Goal: Task Accomplishment & Management: Manage account settings

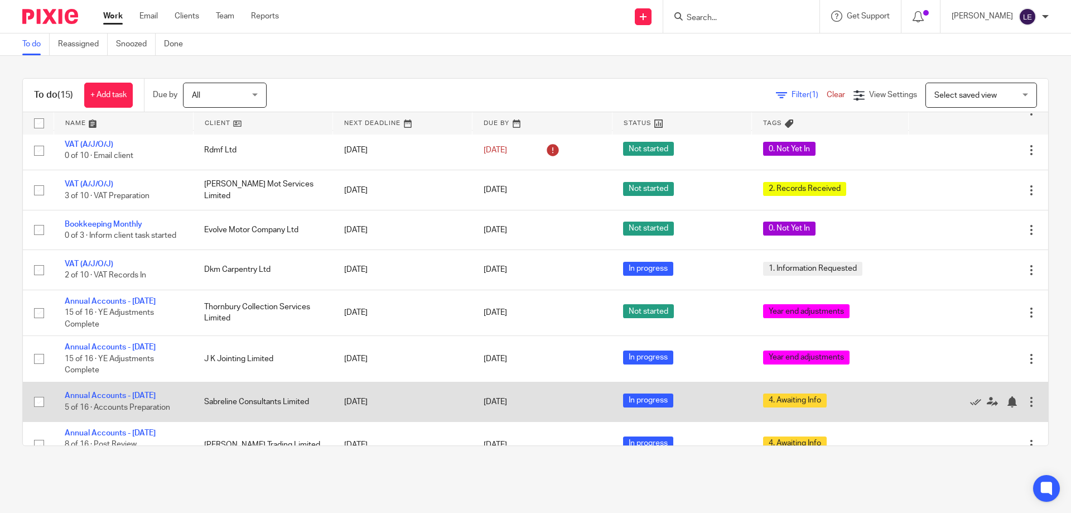
scroll to position [329, 0]
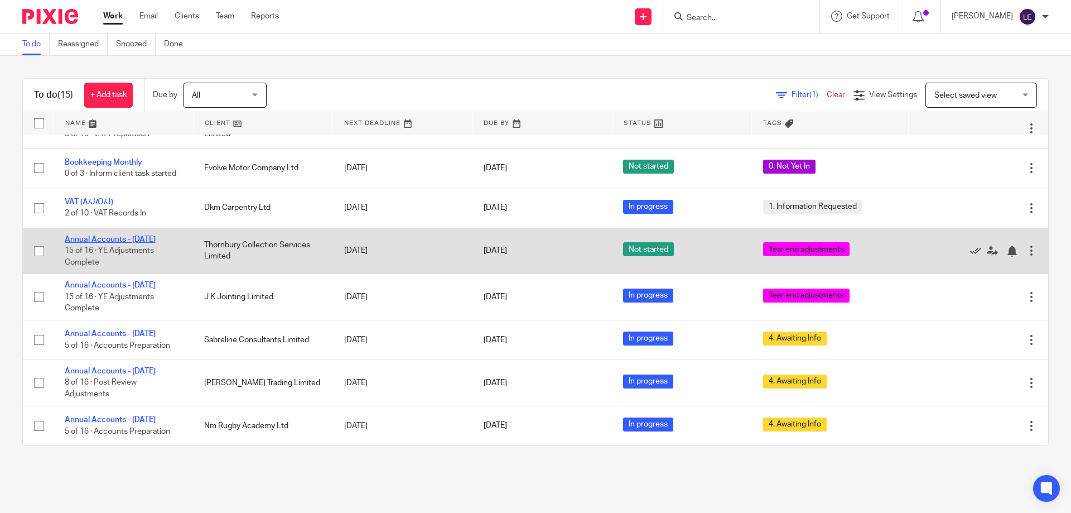
click at [114, 235] on link "Annual Accounts - December 2024" at bounding box center [110, 239] width 91 height 8
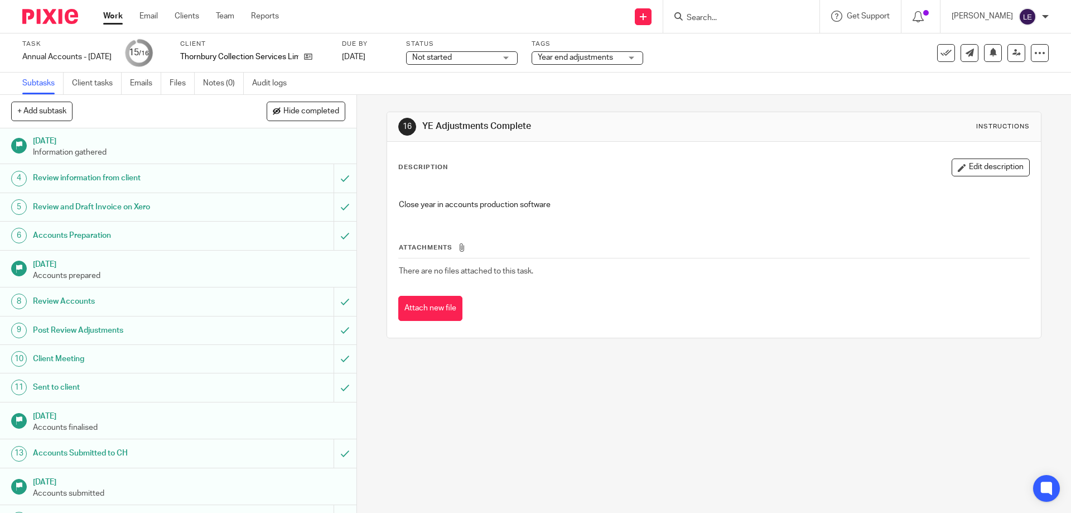
scroll to position [108, 0]
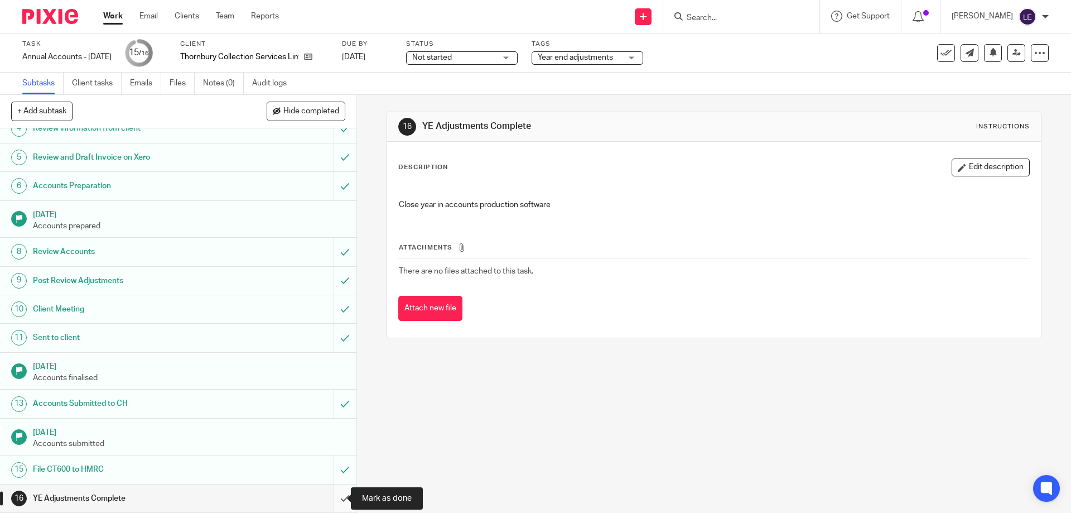
click at [340, 495] on input "submit" at bounding box center [178, 498] width 356 height 28
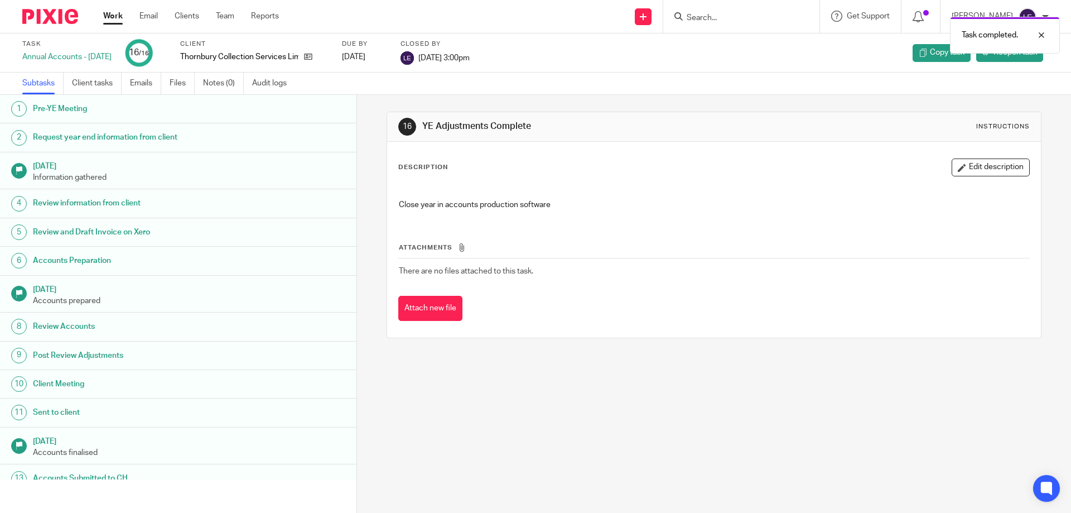
click at [110, 16] on link "Work" at bounding box center [113, 16] width 20 height 11
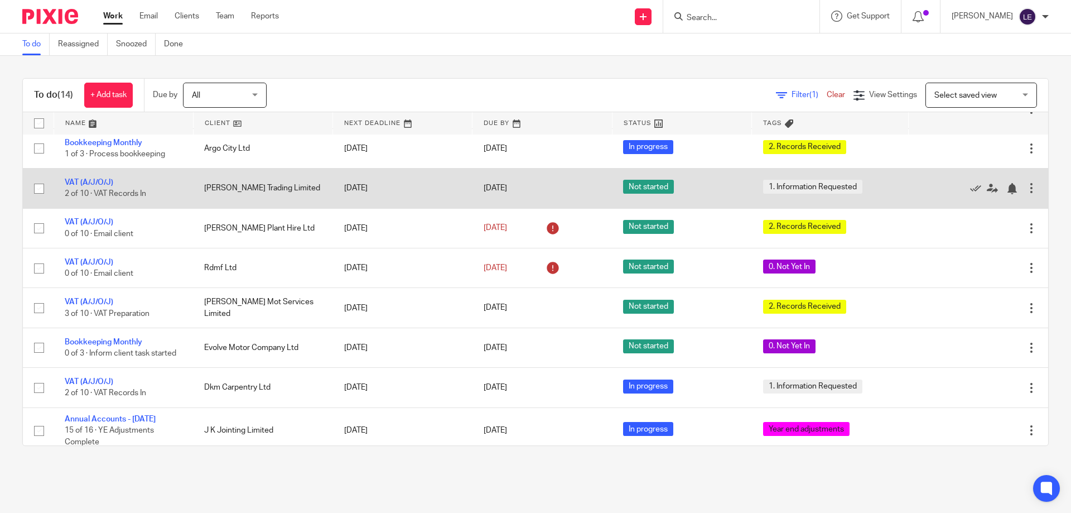
scroll to position [271, 0]
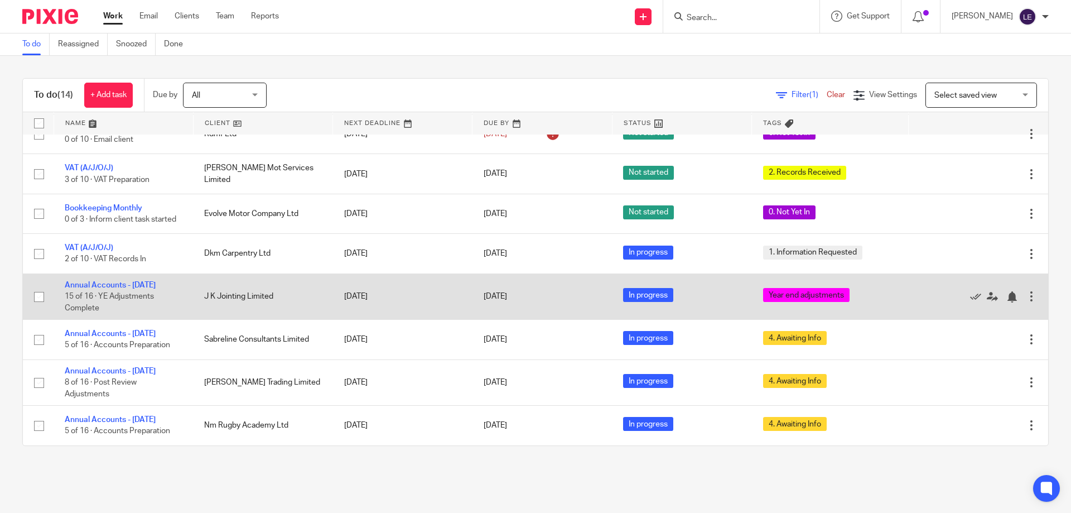
scroll to position [215, 0]
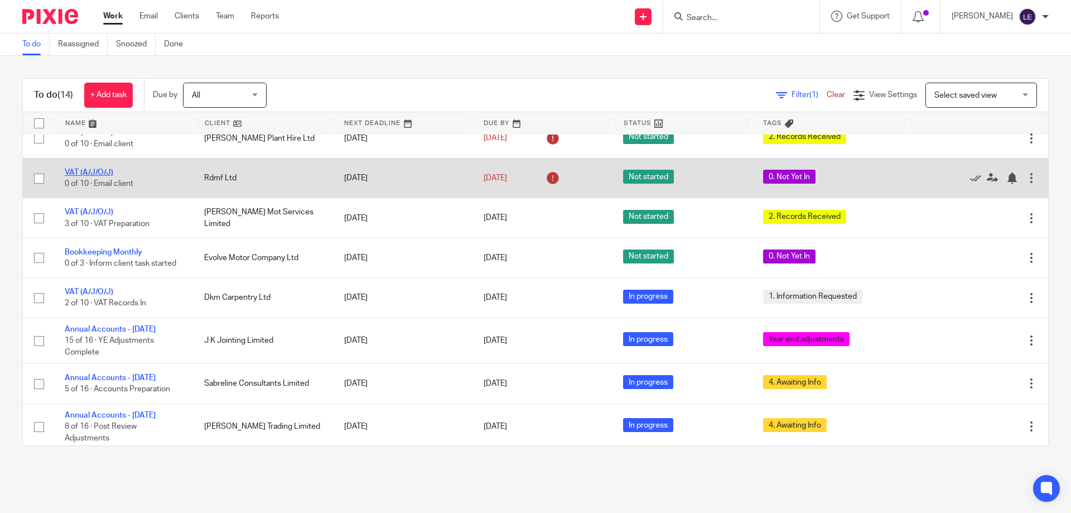
click at [102, 176] on link "VAT (A/J/O/J)" at bounding box center [89, 172] width 49 height 8
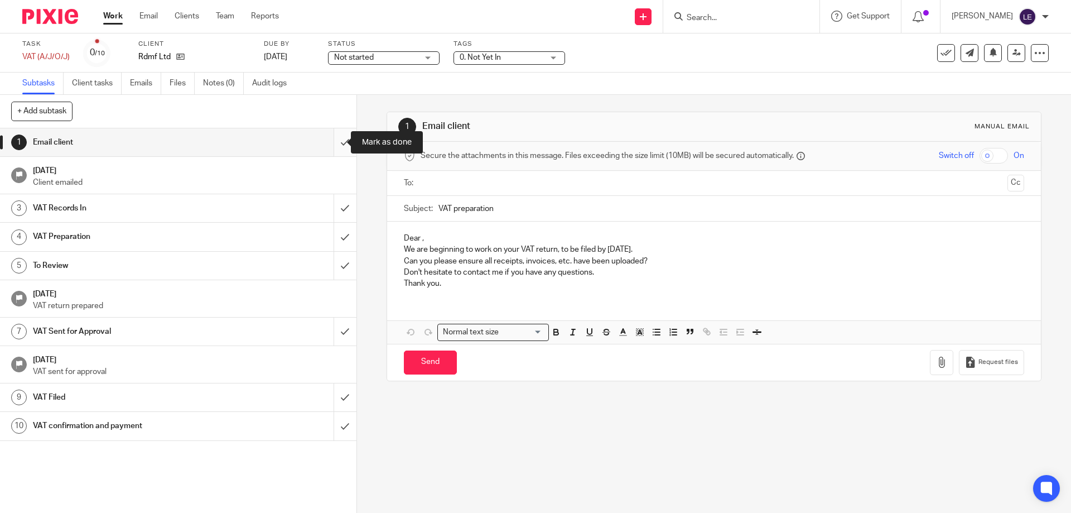
drag, startPoint x: 335, startPoint y: 138, endPoint x: 517, endPoint y: 44, distance: 204.9
click at [336, 139] on input "submit" at bounding box center [178, 142] width 356 height 28
click at [505, 52] on span "0. Not Yet In" at bounding box center [502, 58] width 84 height 12
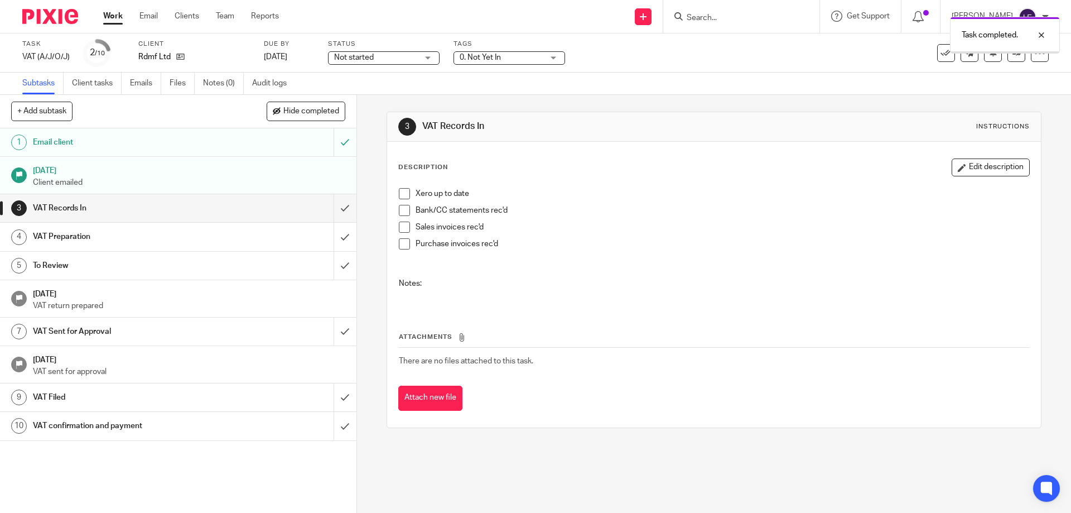
click at [488, 56] on span "0. Not Yet In" at bounding box center [480, 58] width 41 height 8
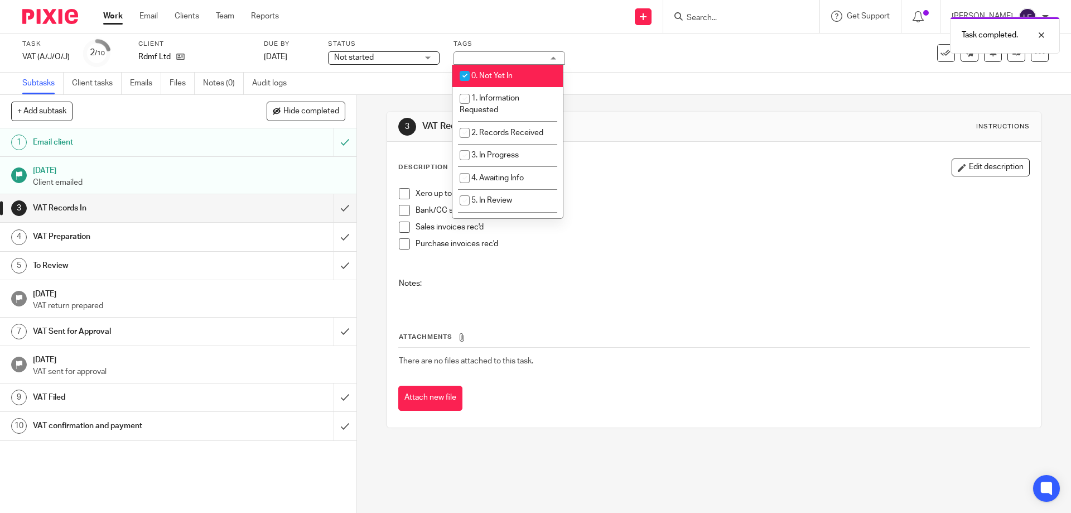
click at [491, 73] on span "0. Not Yet In" at bounding box center [491, 76] width 41 height 8
checkbox input "false"
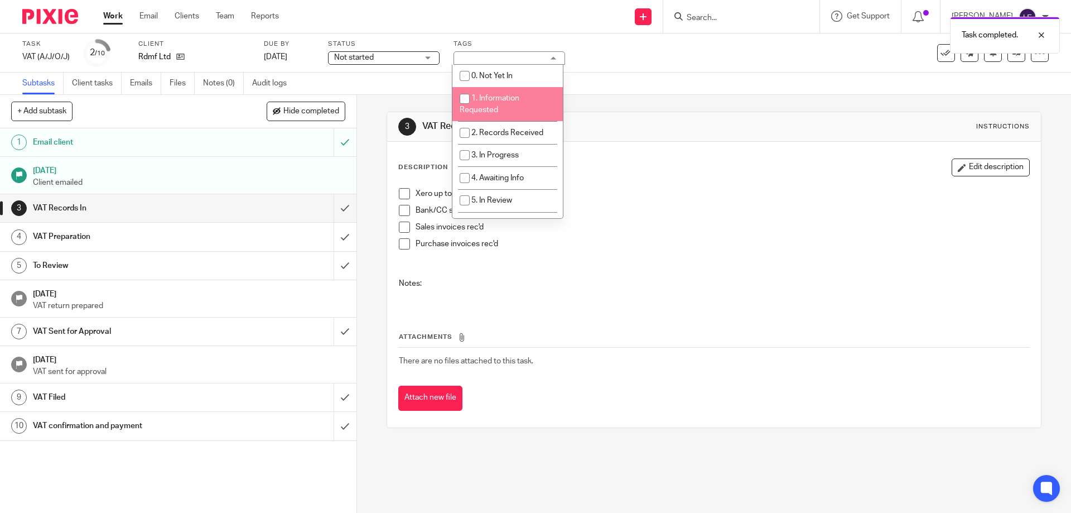
click at [500, 98] on span "1. Information Requested" at bounding box center [490, 104] width 60 height 20
checkbox input "true"
click at [639, 103] on div "3 VAT Records In Instructions Description Edit description Xero up to date Bank…" at bounding box center [714, 270] width 654 height 350
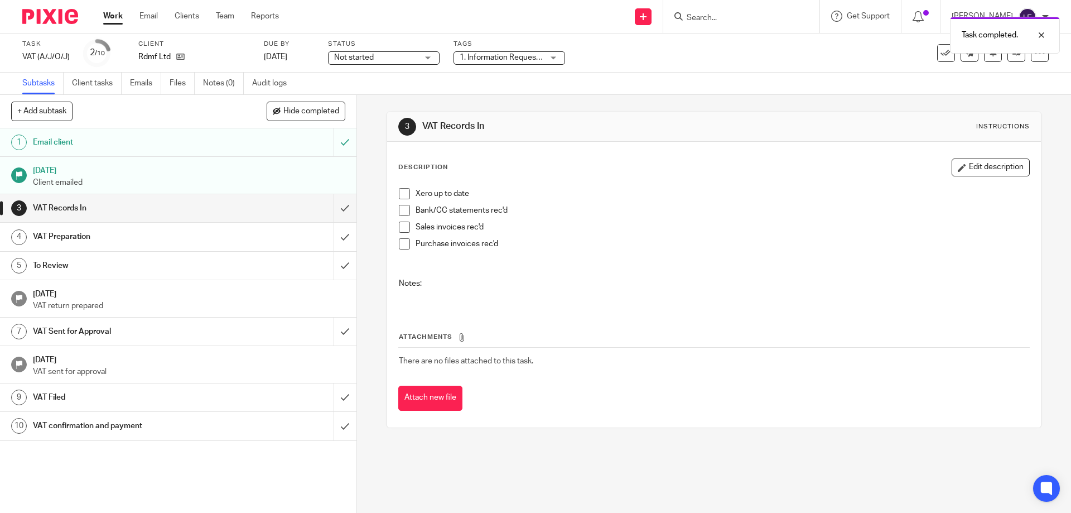
click at [105, 22] on link "Work" at bounding box center [113, 16] width 20 height 11
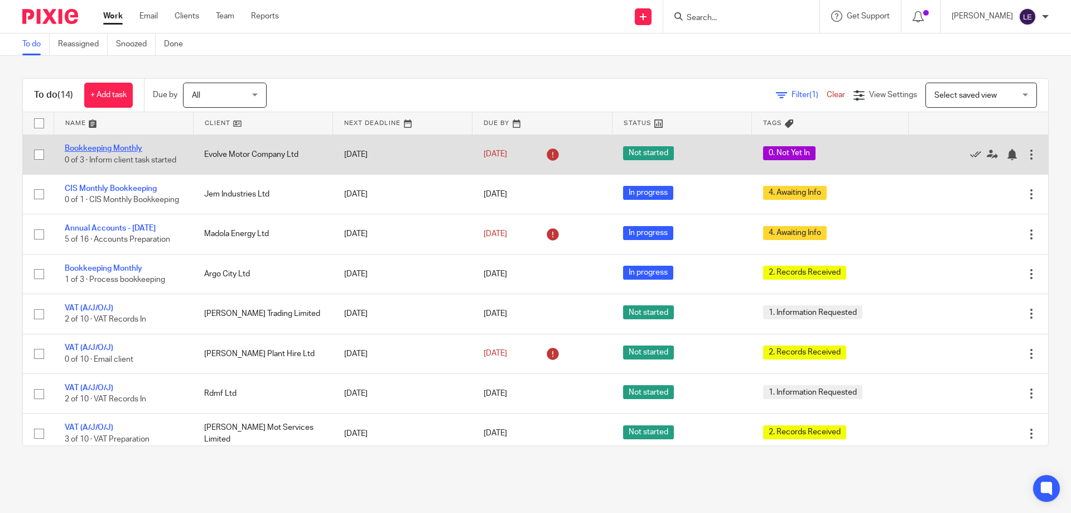
click at [94, 144] on link "Bookkeeping Monthly" at bounding box center [104, 148] width 78 height 8
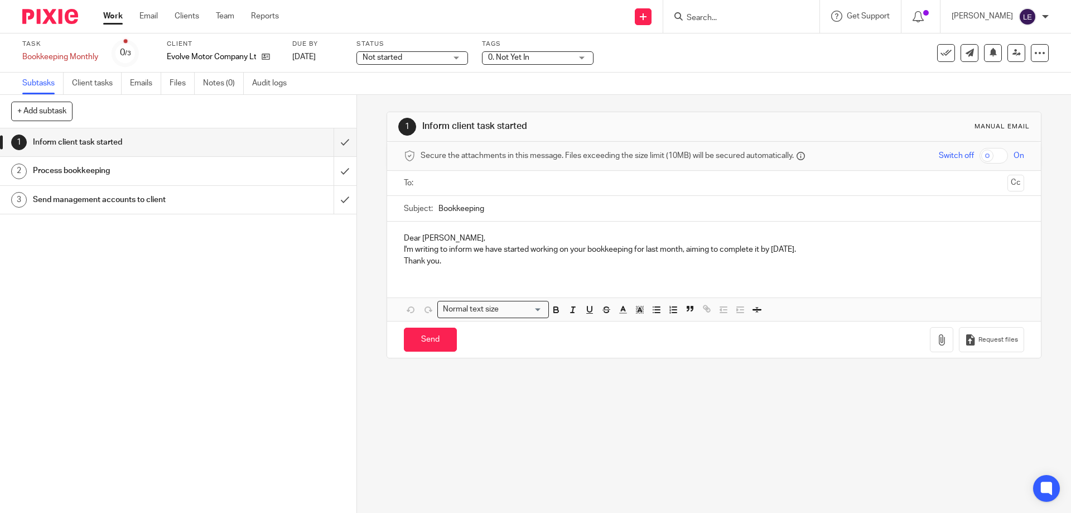
click at [526, 51] on div "0. Not Yet In" at bounding box center [538, 57] width 112 height 13
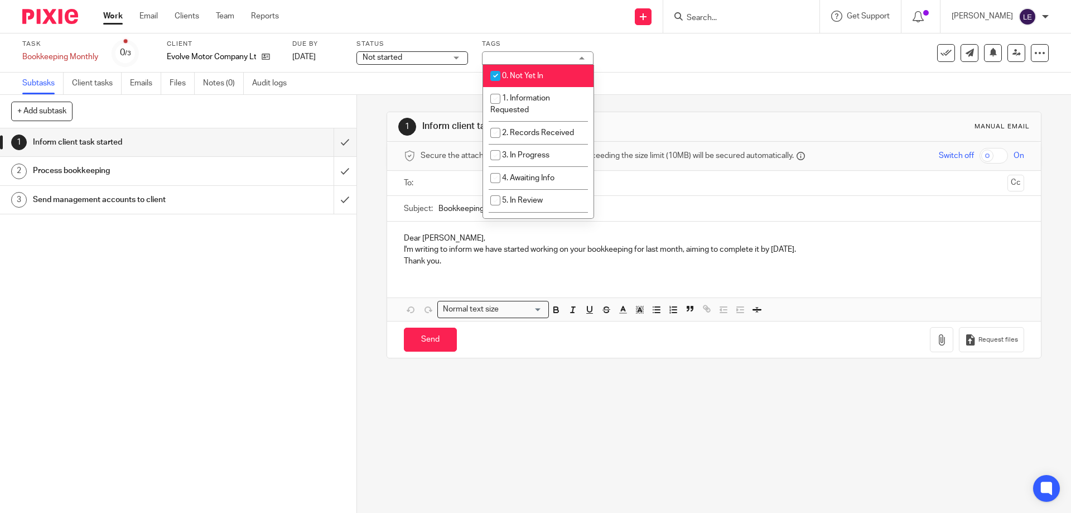
click at [511, 80] on li "0. Not Yet In" at bounding box center [538, 76] width 110 height 23
checkbox input "false"
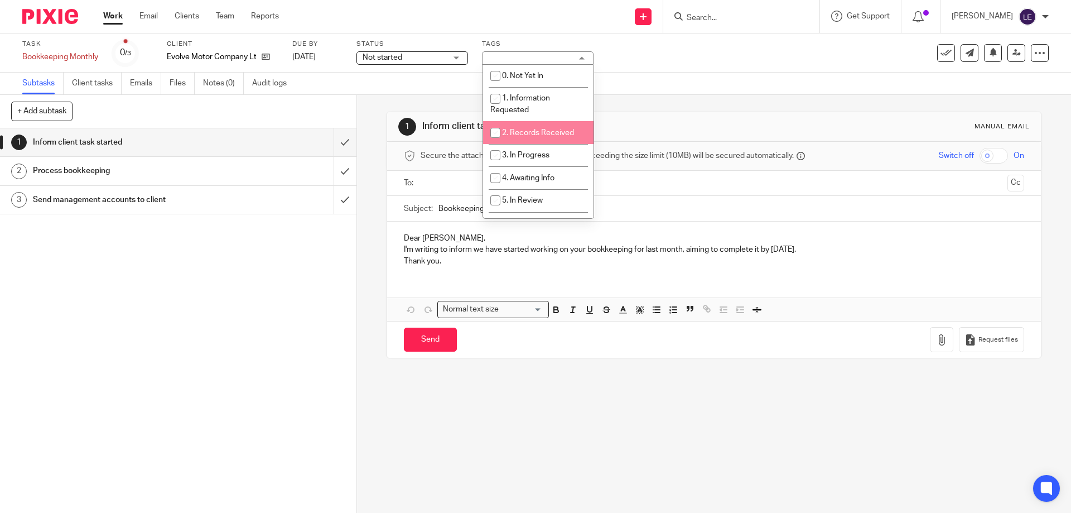
click at [527, 134] on span "2. Records Received" at bounding box center [538, 133] width 72 height 8
checkbox input "true"
click at [730, 94] on div "Subtasks Client tasks Emails Files Notes (0) Audit logs" at bounding box center [535, 84] width 1071 height 22
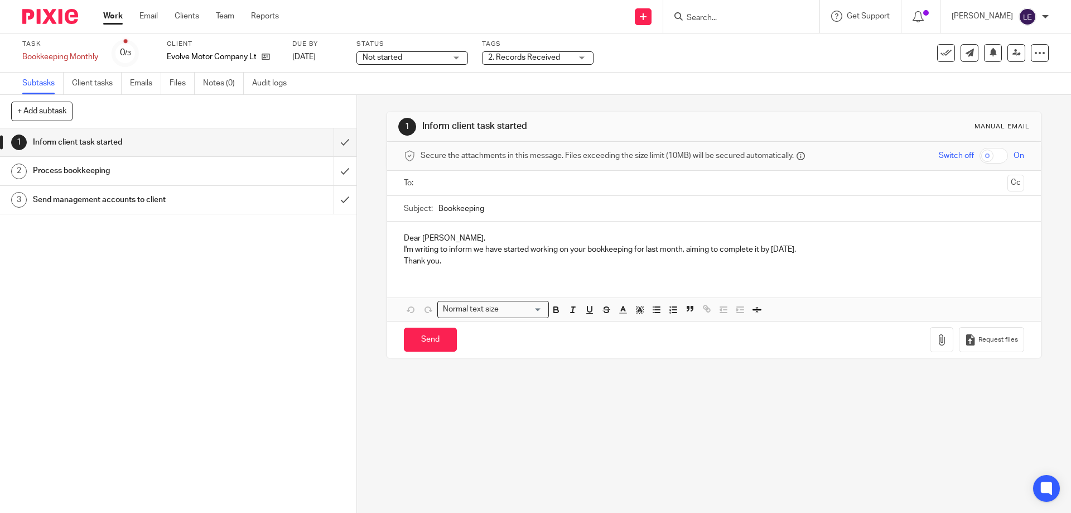
click at [113, 20] on link "Work" at bounding box center [113, 16] width 20 height 11
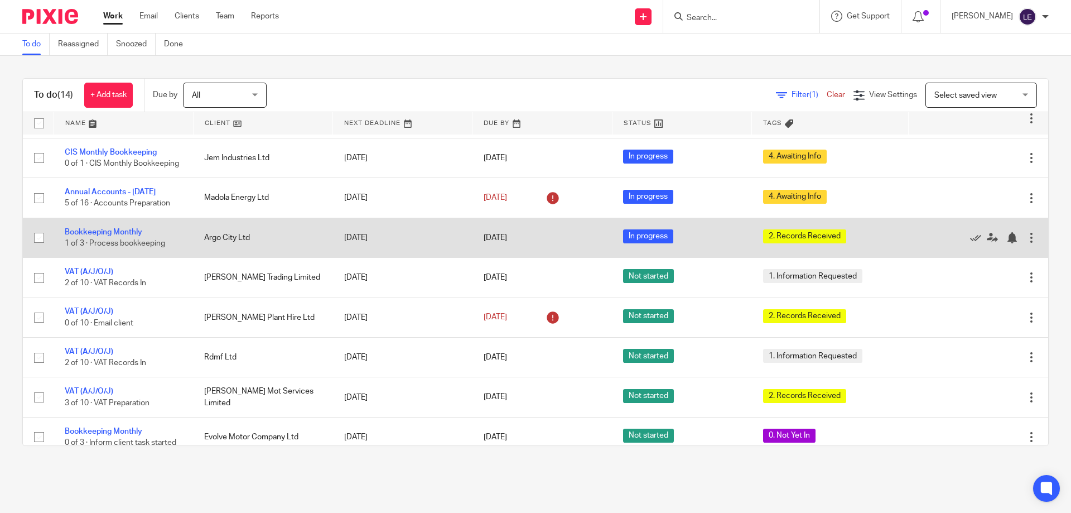
scroll to position [56, 0]
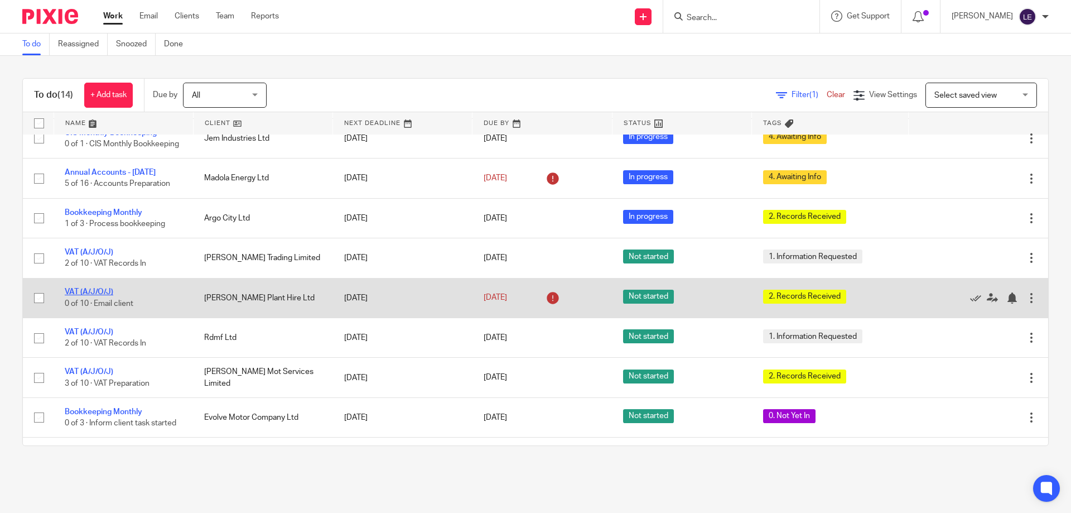
click at [101, 296] on link "VAT (A/J/O/J)" at bounding box center [89, 292] width 49 height 8
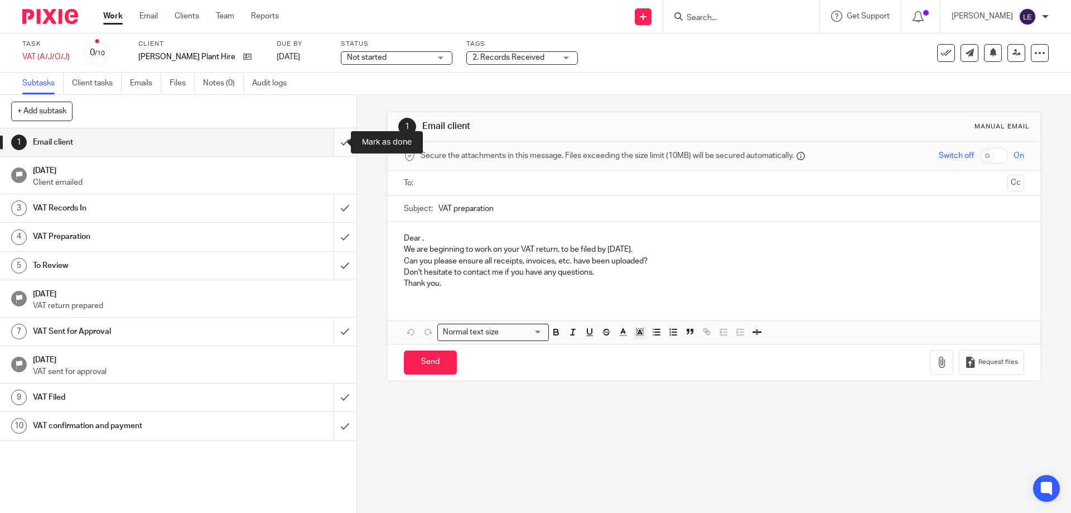
click at [338, 143] on input "submit" at bounding box center [178, 142] width 356 height 28
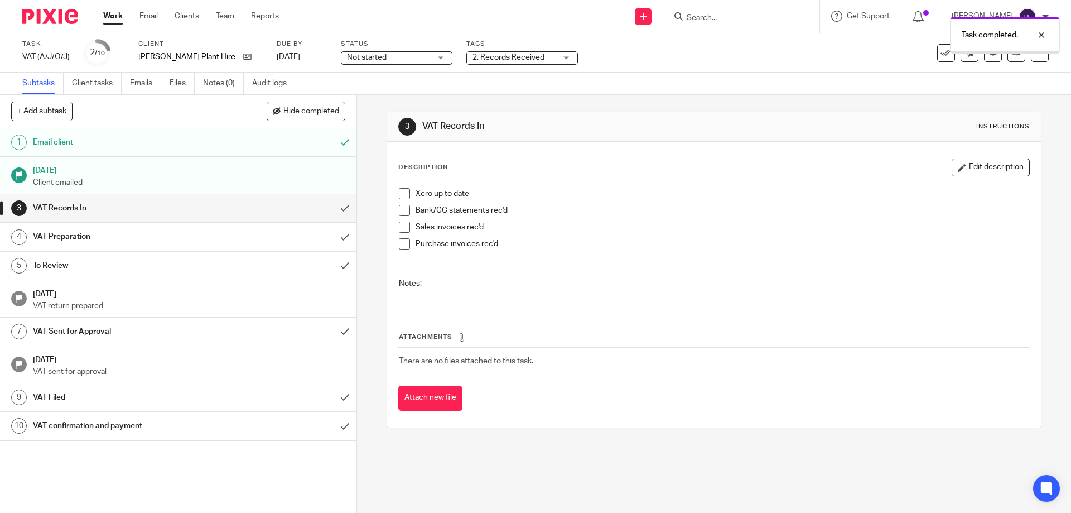
click at [334, 210] on input "submit" at bounding box center [178, 208] width 356 height 28
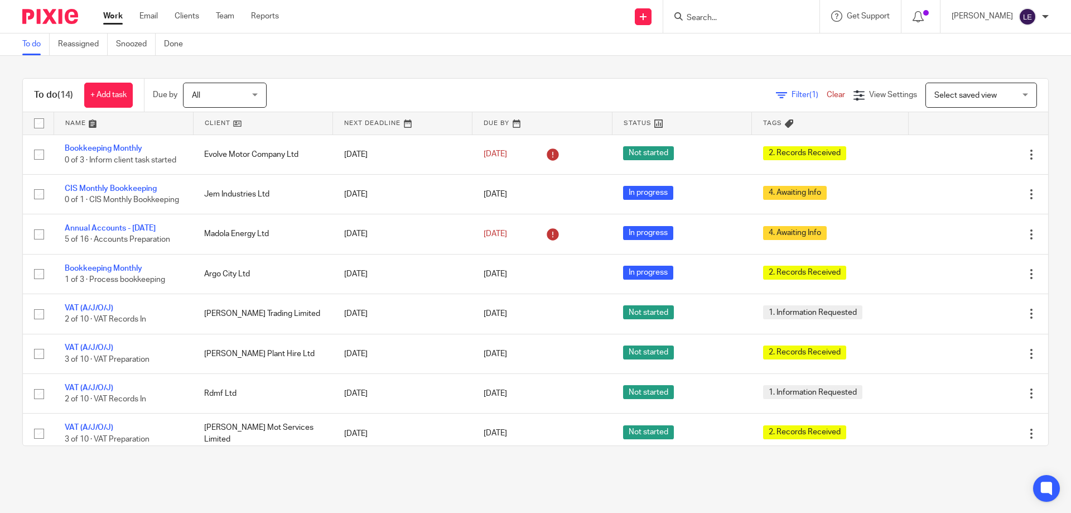
scroll to position [271, 0]
